Goal: Complete application form

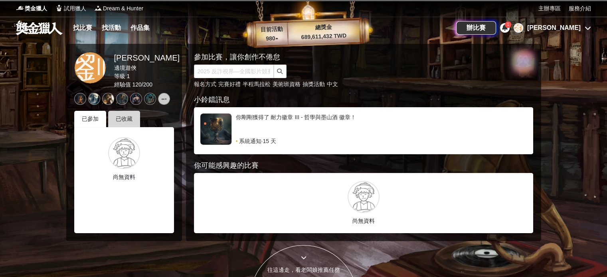
click at [115, 118] on div "已收藏" at bounding box center [124, 119] width 32 height 16
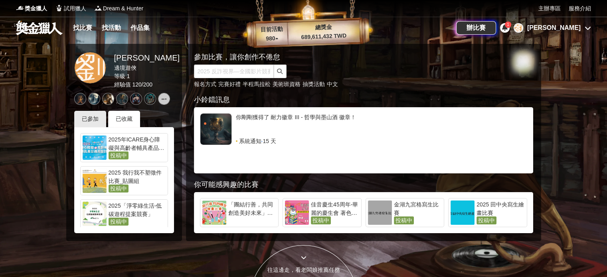
click at [132, 149] on div "2025年ICARE身心障礙與高齡者輔具產品通用設計競賽" at bounding box center [136, 144] width 57 height 16
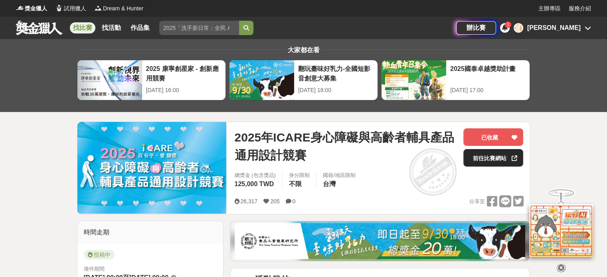
click at [489, 157] on link "前往比賽網站" at bounding box center [493, 158] width 60 height 18
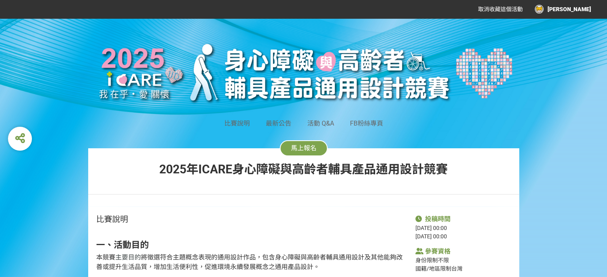
click at [308, 144] on button "馬上報名" at bounding box center [304, 148] width 48 height 16
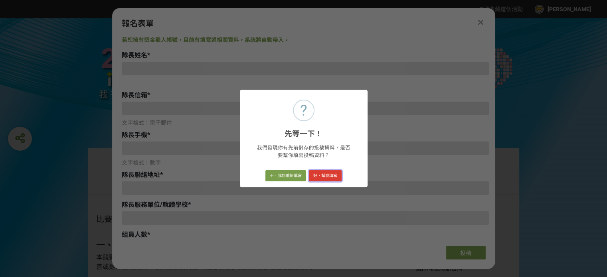
click at [319, 173] on button "好，幫我填寫" at bounding box center [325, 175] width 33 height 11
type input "[PERSON_NAME]"
type input "[EMAIL_ADDRESS][DOMAIN_NAME]"
type input "0908233177"
type input "[STREET_ADDRESS]"
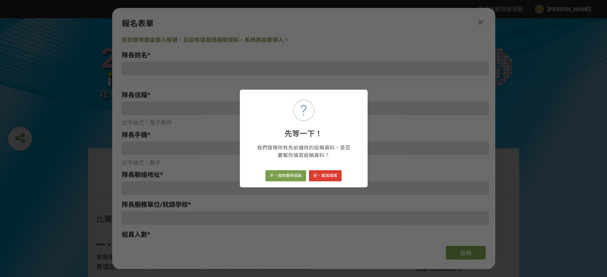
type input "大同大學工業設計學系"
select select "0"
select select "是"
type input "新手宅宅"
type input "EZDRUM"
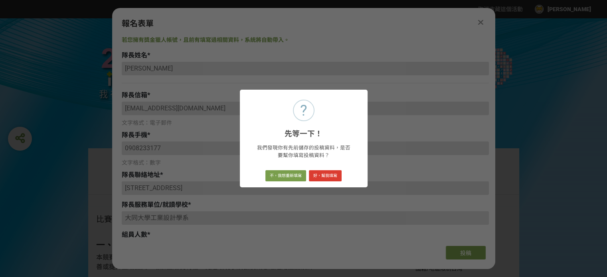
type textarea "(1) 簡單直覺的互動設計 (2) 即時回饋與成就感 (3) 適合高齡者的友善設計 (4) 多功能系統支援 (5) 智慧學習與互動"
type textarea "近年來，我國老年人口快速成長，占總人口比率持續攀升。[PERSON_NAME] 的設計初衷，是希望透過簡單直覺的互動方式，讓高齡者輕鬆融入音樂節奏的樂趣中。藉…"
select select "獎金獵人網站"
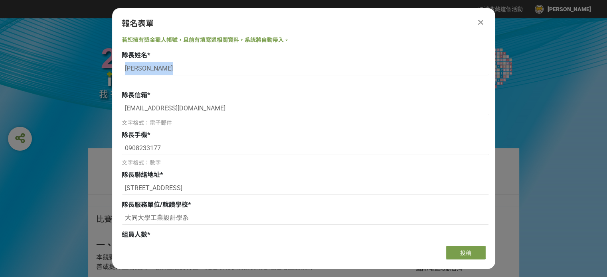
drag, startPoint x: 492, startPoint y: 56, endPoint x: 492, endPoint y: 71, distance: 14.8
click at [492, 71] on div "若您擁有獎金獵人帳號，且前有填寫過相關資料，系統將自動帶入。 隊長姓名 * [PERSON_NAME] 隊長信箱 * [EMAIL_ADDRESS][DOMA…" at bounding box center [303, 138] width 383 height 204
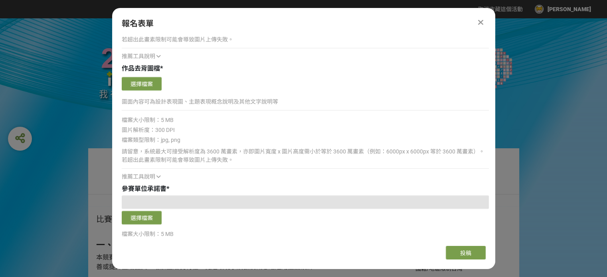
scroll to position [929, 0]
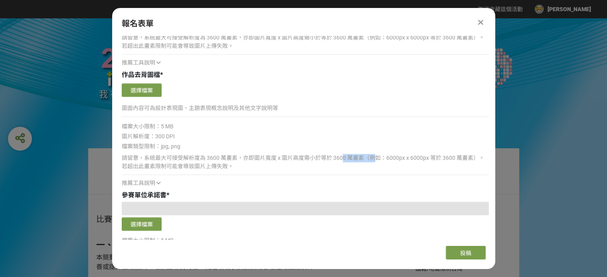
drag, startPoint x: 341, startPoint y: 160, endPoint x: 373, endPoint y: 158, distance: 31.6
click at [373, 158] on div "請留意，系統最大可接受解析度為 3600 萬畫素，亦即圖片寬度 x 圖片高度需小於等於 3600 萬畫素（例如：6000px x 6000px 等於 3600…" at bounding box center [305, 162] width 367 height 17
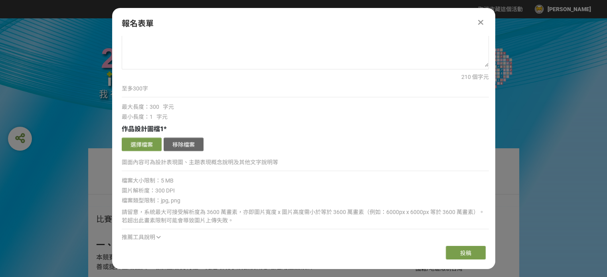
scroll to position [631, 0]
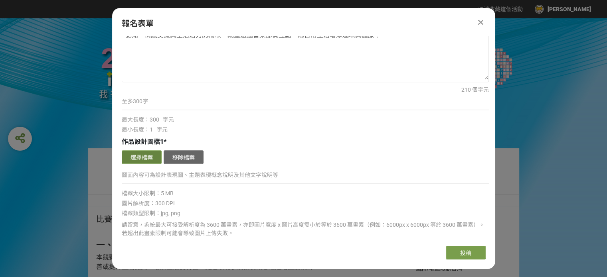
click at [142, 152] on button "選擇檔案" at bounding box center [142, 157] width 40 height 14
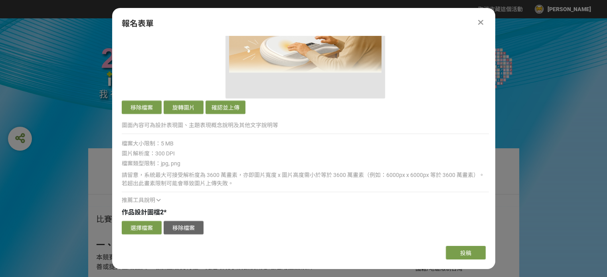
scroll to position [873, 0]
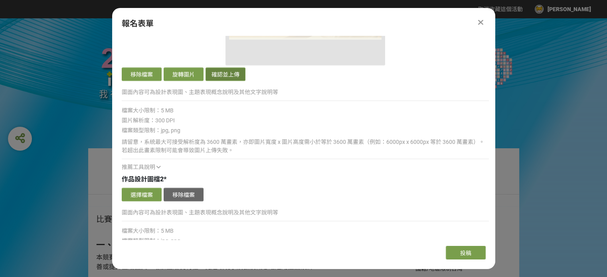
click at [213, 70] on button "確認並上傳" at bounding box center [225, 74] width 40 height 14
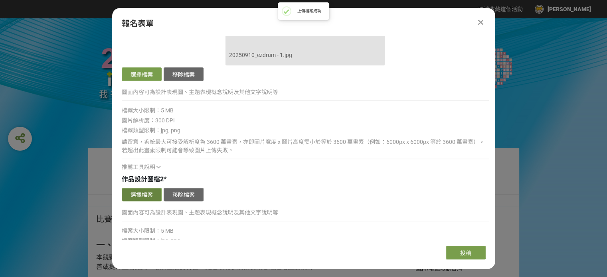
click at [142, 196] on button "選擇檔案" at bounding box center [142, 195] width 40 height 14
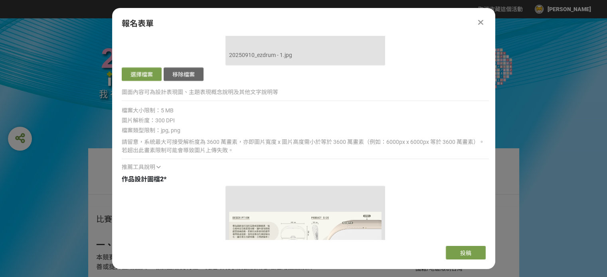
drag, startPoint x: 496, startPoint y: 152, endPoint x: 496, endPoint y: 163, distance: 10.8
click at [496, 163] on div "馬上報名 [DATE]ICARE身心障礙與高齡者輔具產品通用設計競賽" at bounding box center [303, 177] width 431 height 58
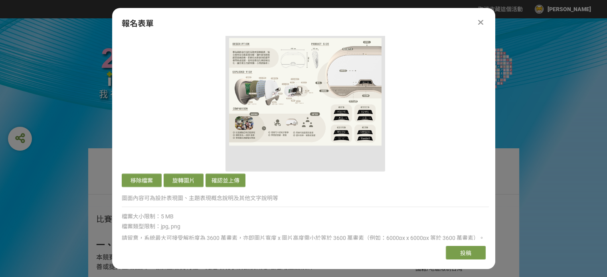
scroll to position [1055, 0]
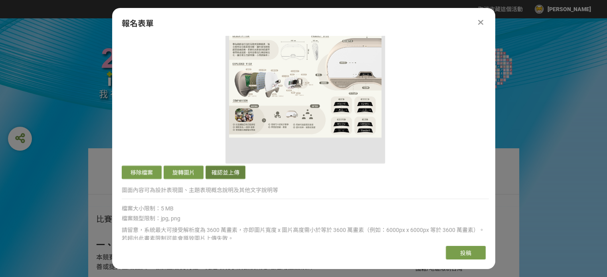
click at [220, 170] on button "確認並上傳" at bounding box center [225, 173] width 40 height 14
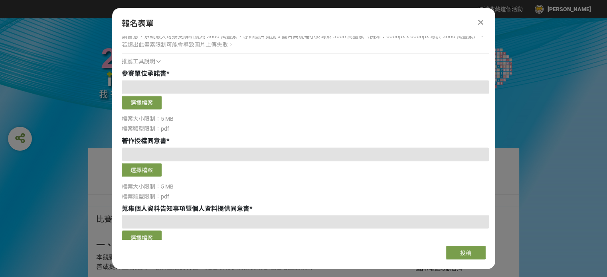
scroll to position [1393, 0]
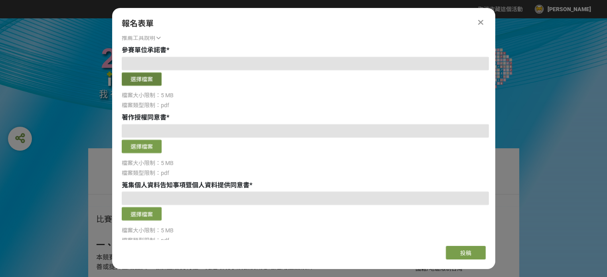
click at [146, 77] on button "選擇檔案" at bounding box center [142, 79] width 40 height 14
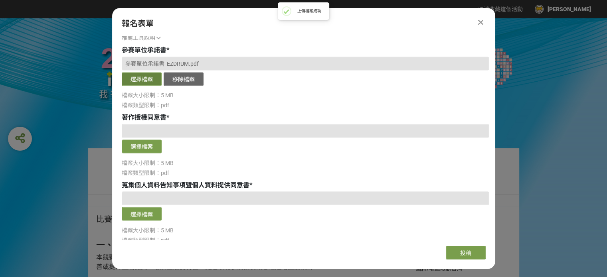
click at [139, 80] on button "選擇檔案" at bounding box center [142, 79] width 40 height 14
click at [147, 146] on button "選擇檔案" at bounding box center [142, 147] width 40 height 14
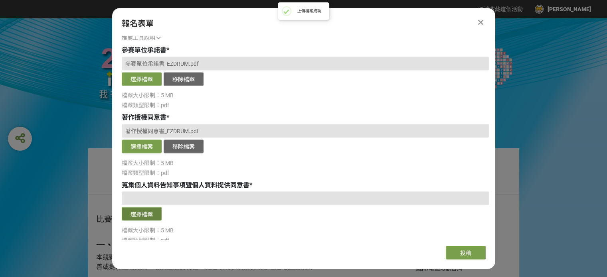
click at [145, 213] on button "選擇檔案" at bounding box center [142, 214] width 40 height 14
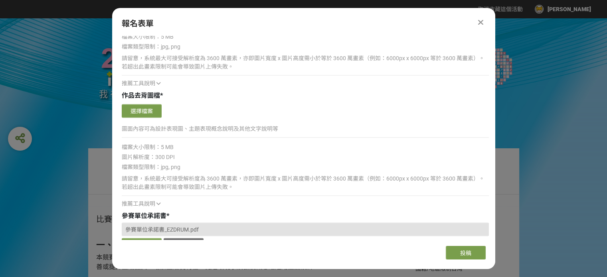
scroll to position [1455, 0]
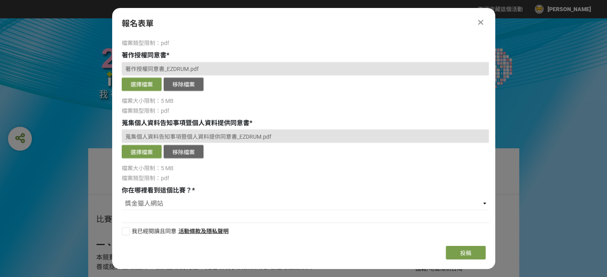
click at [128, 230] on div at bounding box center [126, 231] width 8 height 8
checkbox input "true"
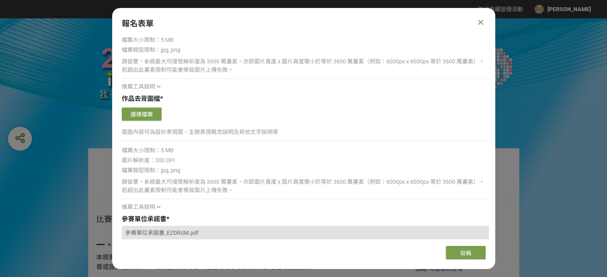
scroll to position [1219, 0]
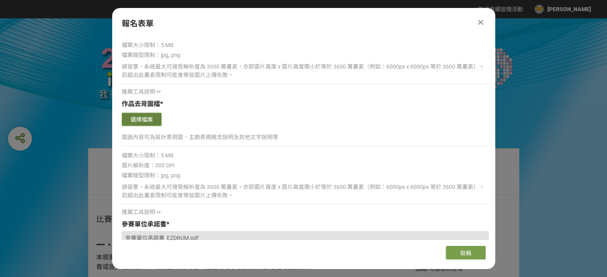
click at [148, 114] on button "選擇檔案" at bounding box center [142, 119] width 40 height 14
click at [139, 116] on button "選擇檔案" at bounding box center [142, 119] width 40 height 14
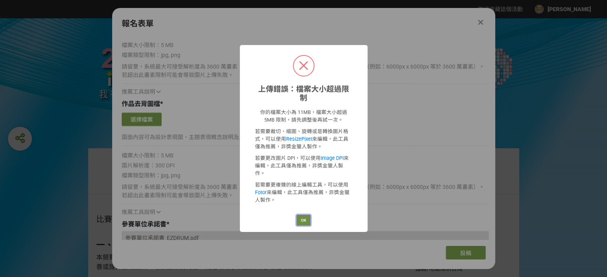
click at [301, 215] on button "OK" at bounding box center [303, 220] width 14 height 11
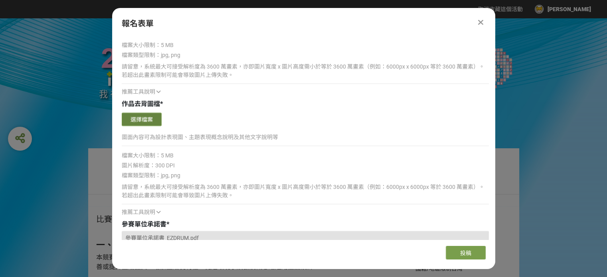
click at [146, 119] on button "選擇檔案" at bounding box center [142, 119] width 40 height 14
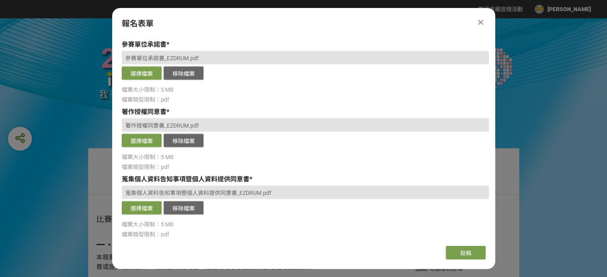
scroll to position [1615, 0]
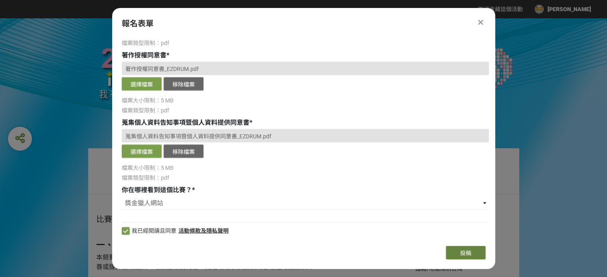
click at [473, 258] on button "投稿" at bounding box center [466, 253] width 40 height 14
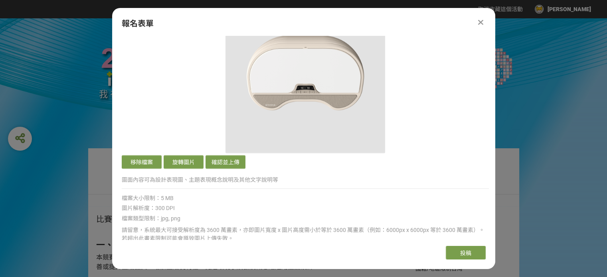
scroll to position [1327, 0]
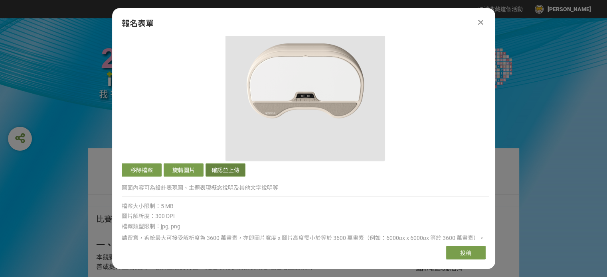
click at [220, 166] on button "確認並上傳" at bounding box center [225, 170] width 40 height 14
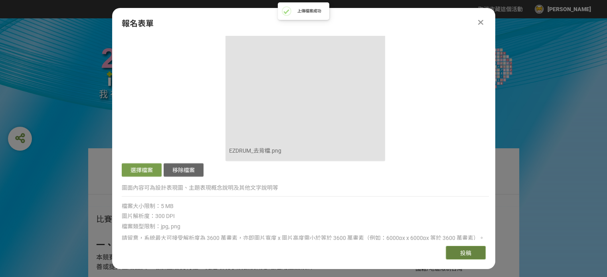
click at [475, 248] on button "投稿" at bounding box center [466, 253] width 40 height 14
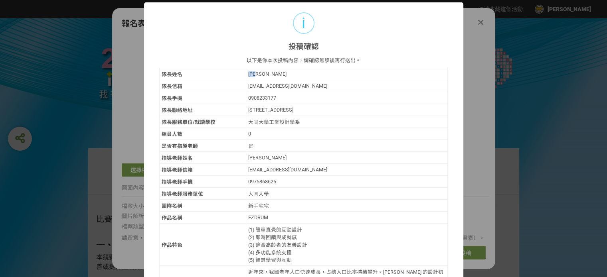
drag, startPoint x: 244, startPoint y: 76, endPoint x: 260, endPoint y: 75, distance: 15.6
click at [260, 75] on td "[PERSON_NAME]" at bounding box center [347, 74] width 202 height 12
click at [260, 75] on div "[PERSON_NAME]" at bounding box center [346, 74] width 197 height 6
drag, startPoint x: 243, startPoint y: 87, endPoint x: 310, endPoint y: 88, distance: 67.0
click at [310, 88] on td "[EMAIL_ADDRESS][DOMAIN_NAME]" at bounding box center [347, 86] width 202 height 12
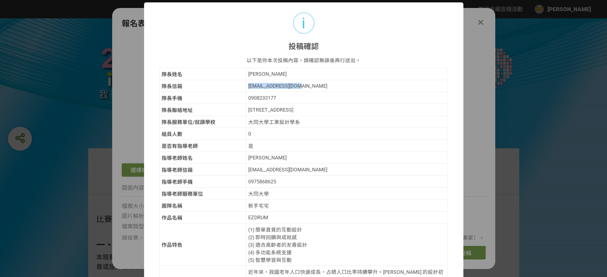
click at [310, 88] on div "[EMAIL_ADDRESS][DOMAIN_NAME]" at bounding box center [346, 86] width 197 height 6
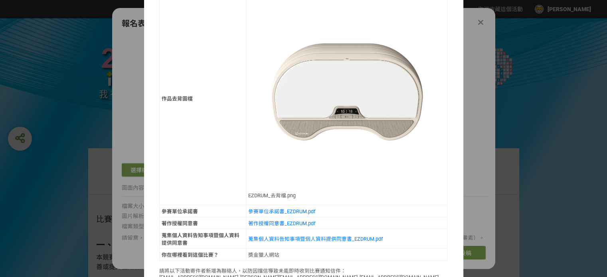
scroll to position [773, 0]
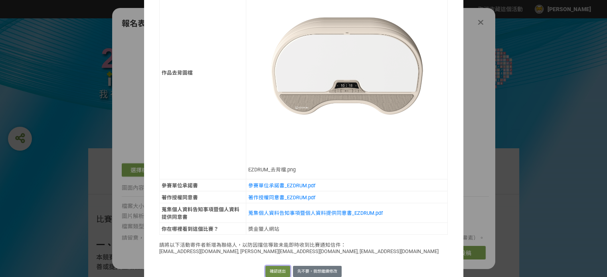
click at [274, 266] on button "確認送出" at bounding box center [277, 271] width 25 height 11
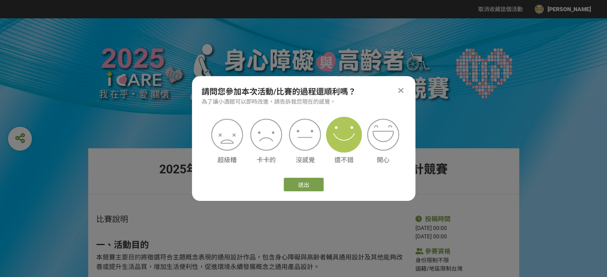
click at [346, 136] on img at bounding box center [344, 135] width 36 height 36
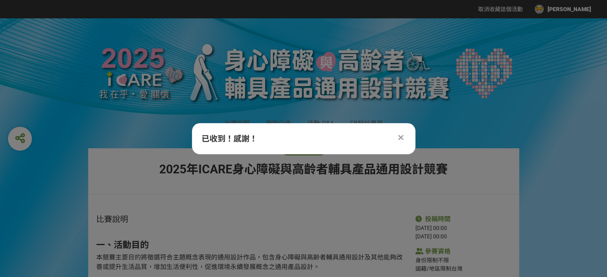
click at [397, 134] on div at bounding box center [401, 138] width 10 height 10
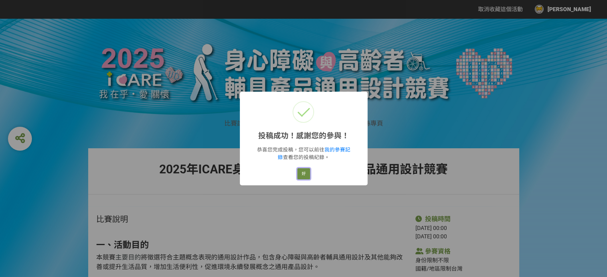
click at [306, 175] on button "好" at bounding box center [303, 173] width 13 height 11
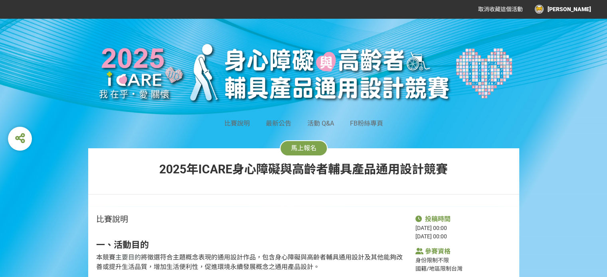
click at [578, 10] on div "[PERSON_NAME]" at bounding box center [562, 9] width 56 height 9
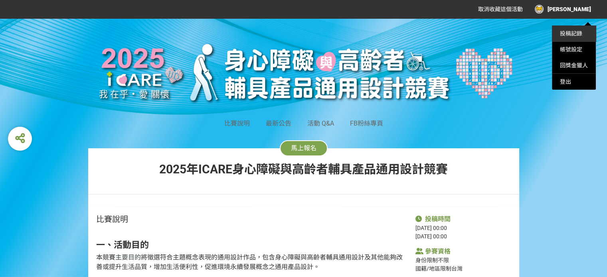
click at [576, 35] on link "投稿記錄" at bounding box center [571, 33] width 22 height 6
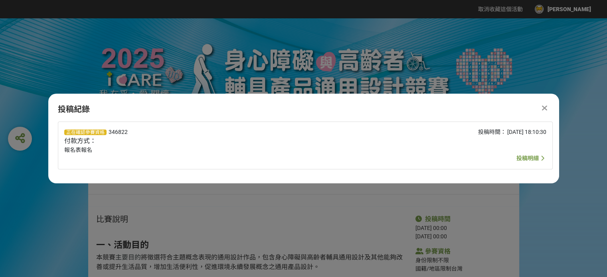
click at [531, 161] on span "投稿明細" at bounding box center [527, 158] width 22 height 6
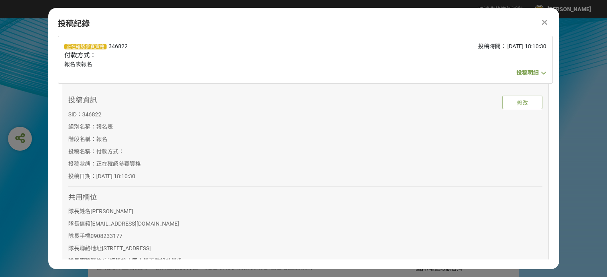
drag, startPoint x: 559, startPoint y: 66, endPoint x: 558, endPoint y: 73, distance: 6.4
click at [558, 73] on div "比賽說明 最新公告 活動 Q&A FB粉絲專頁 馬上報名 [DATE]ICARE身心障礙與高齡者輔具產品通用設計競賽" at bounding box center [303, 112] width 607 height 188
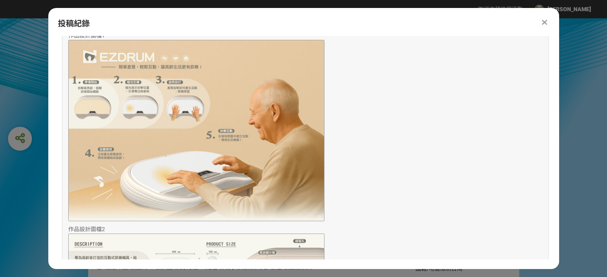
scroll to position [557, 0]
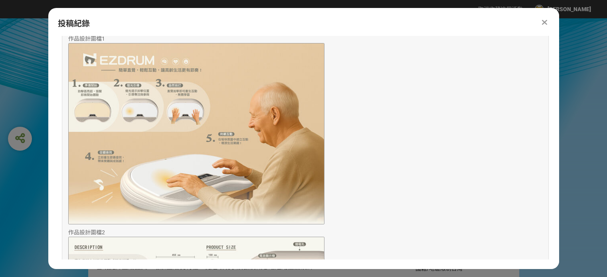
click at [311, 156] on img at bounding box center [196, 133] width 256 height 181
click at [264, 145] on img at bounding box center [196, 133] width 256 height 181
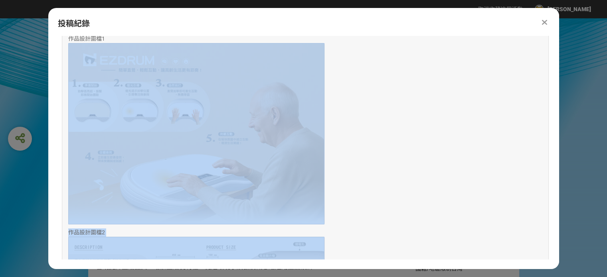
drag, startPoint x: 559, startPoint y: 150, endPoint x: 558, endPoint y: 154, distance: 4.2
click at [539, 154] on div at bounding box center [305, 133] width 474 height 181
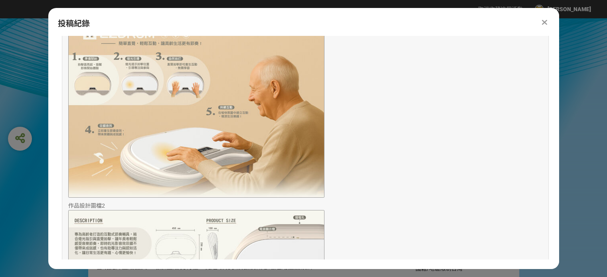
scroll to position [573, 0]
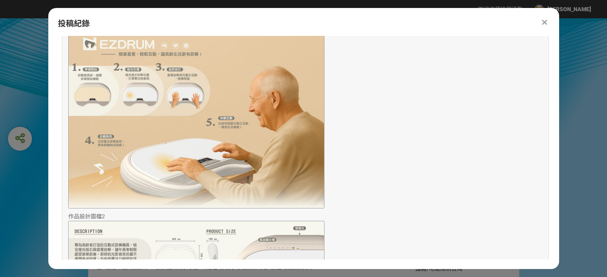
click at [541, 24] on div at bounding box center [545, 23] width 10 height 10
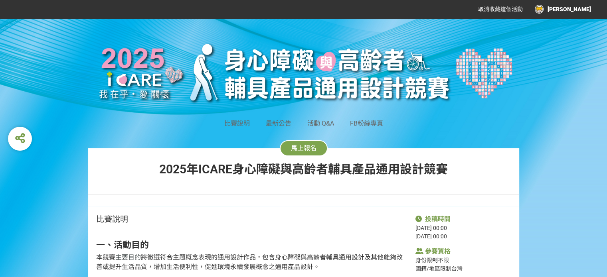
click at [510, 161] on div "馬上報名 [DATE]ICARE身心障礙與高齡者輔具產品通用設計競賽" at bounding box center [303, 177] width 431 height 58
click at [519, 76] on div "比賽說明 最新公告 活動 Q&A FB粉絲專頁 馬上報名 [DATE]ICARE身心障礙與高齡者輔具產品通用設計競賽" at bounding box center [303, 112] width 607 height 188
